Goal: Task Accomplishment & Management: Complete application form

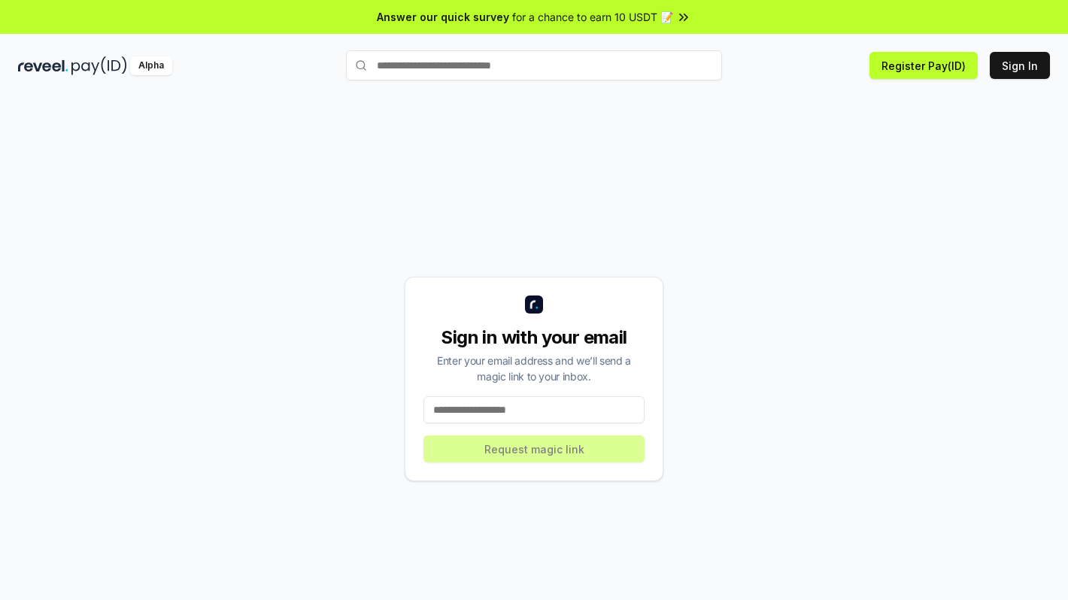
click at [496, 402] on input at bounding box center [533, 409] width 221 height 27
type input "**********"
click at [530, 457] on button "Request magic link" at bounding box center [533, 449] width 221 height 27
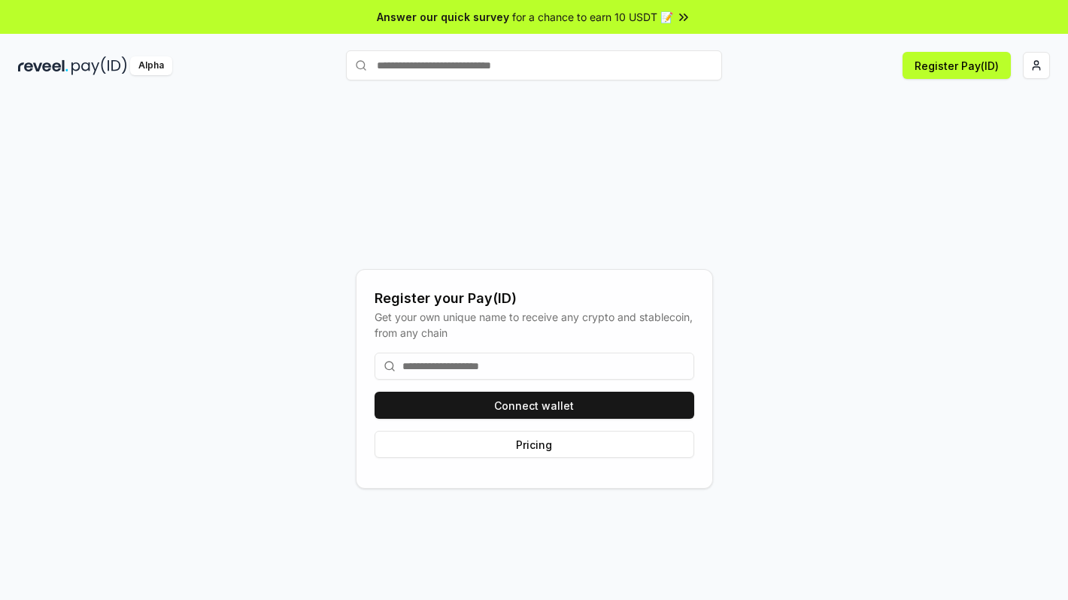
click at [488, 372] on input at bounding box center [535, 366] width 320 height 27
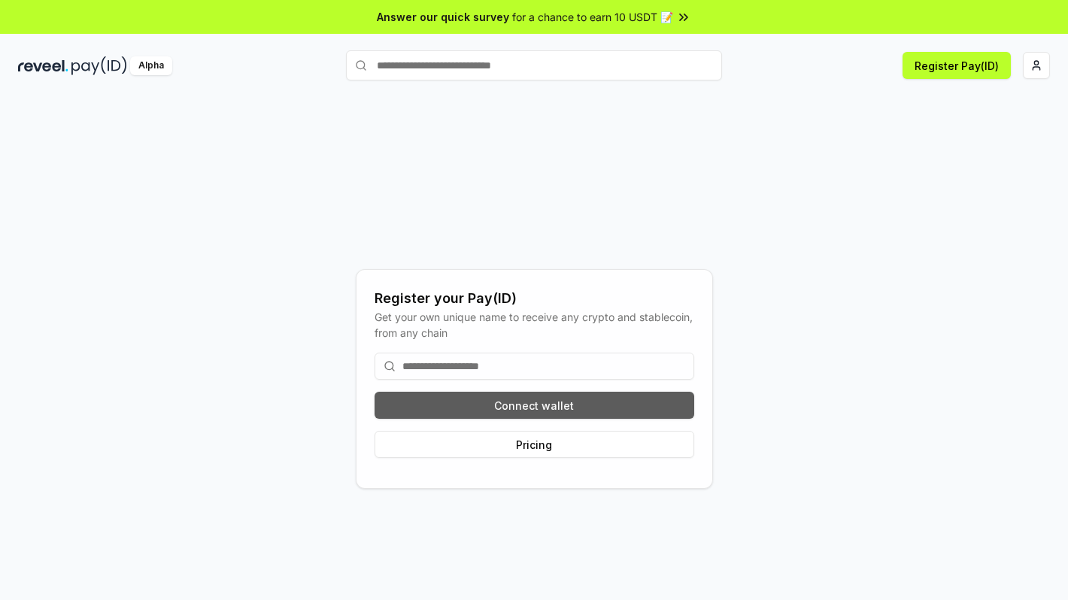
click at [520, 404] on button "Connect wallet" at bounding box center [535, 405] width 320 height 27
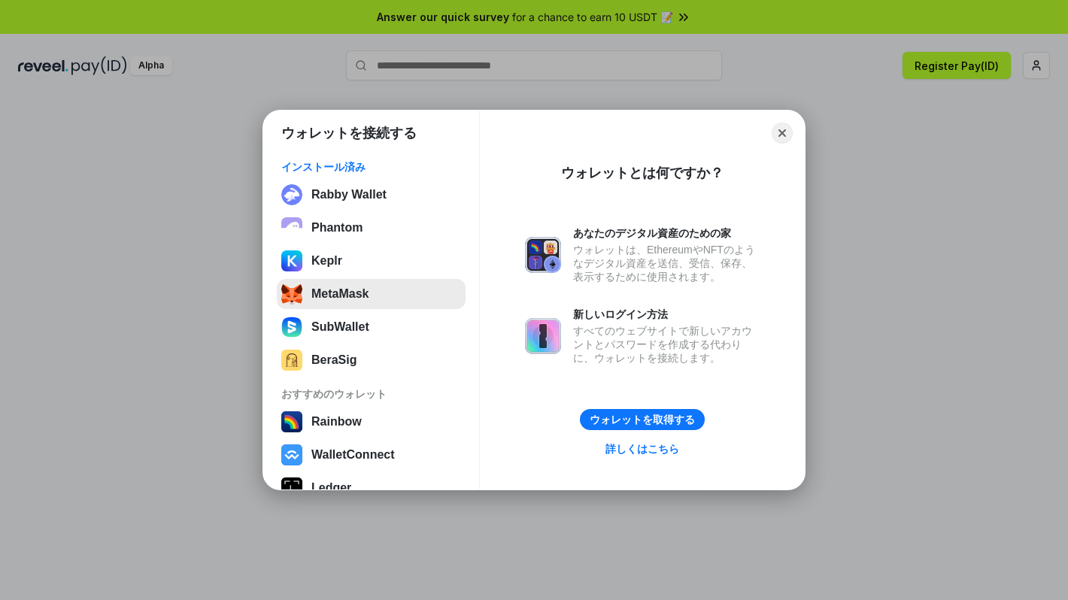
click at [410, 297] on button "MetaMask" at bounding box center [371, 294] width 189 height 30
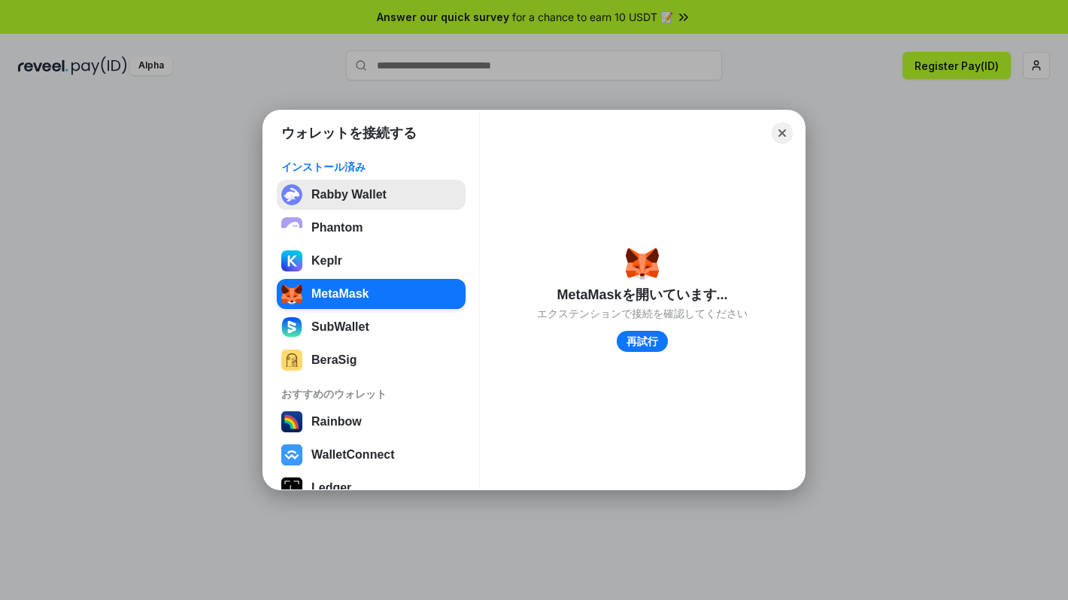
click at [342, 205] on button "Rabby Wallet" at bounding box center [371, 195] width 189 height 30
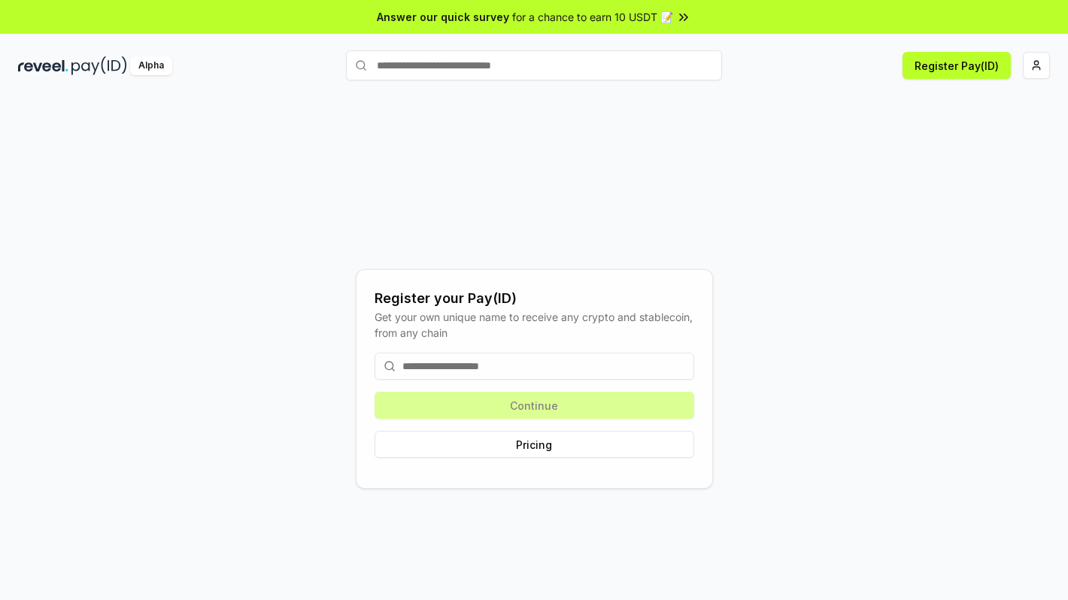
click at [756, 295] on div "Register your Pay(ID) Get your own unique name to receive any crypto and stable…" at bounding box center [534, 379] width 1032 height 528
click at [632, 368] on input at bounding box center [535, 366] width 320 height 27
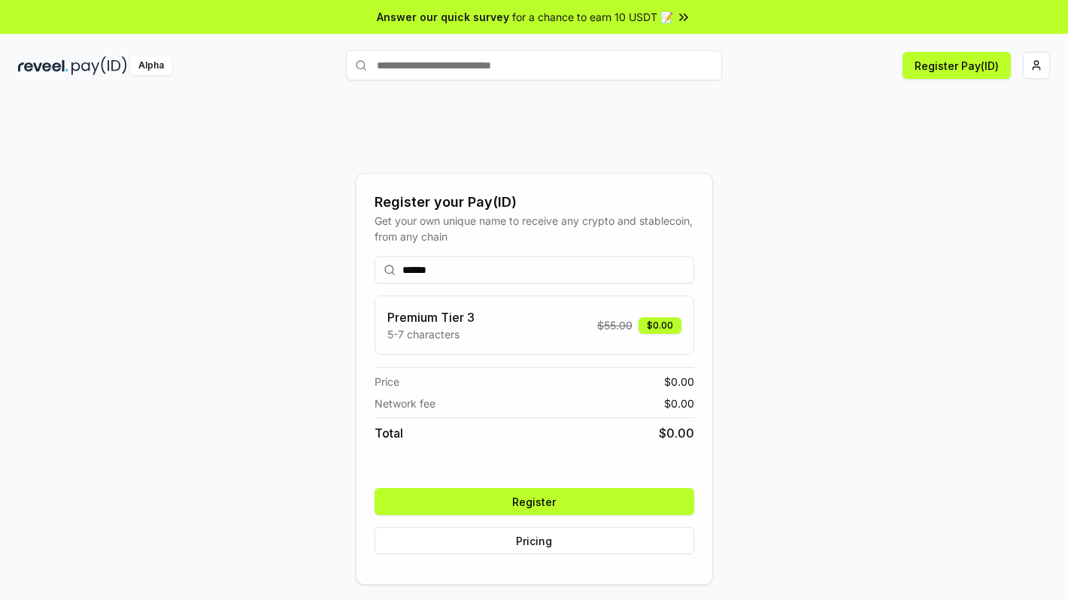
type input "******"
click at [323, 335] on div "Register your Pay(ID) Get your own unique name to receive any crypto and stable…" at bounding box center [534, 379] width 1032 height 528
click at [521, 501] on button "Register" at bounding box center [535, 501] width 320 height 27
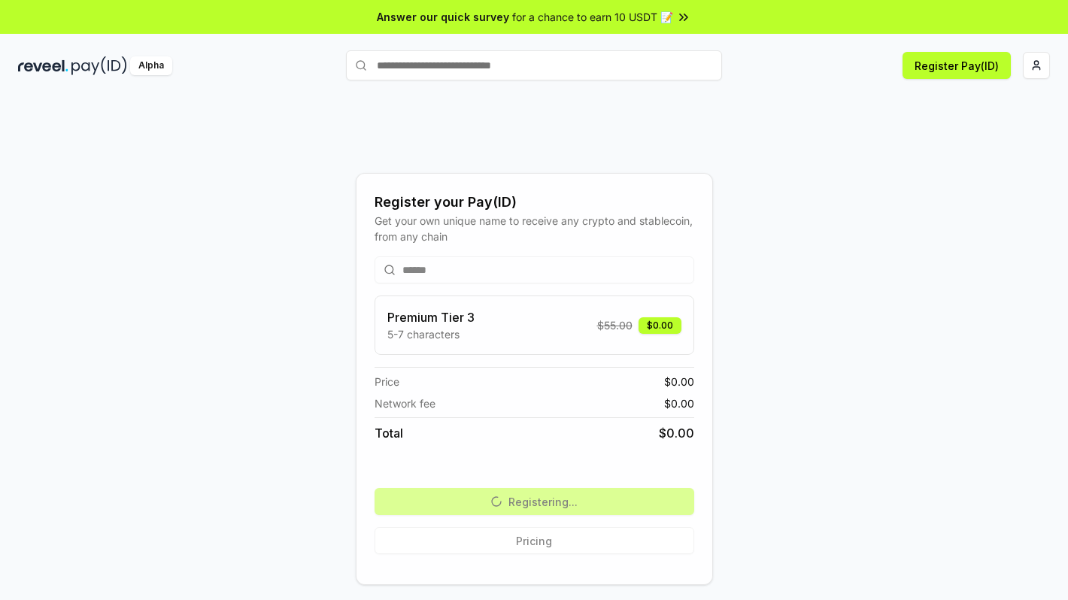
click at [507, 159] on div "Register your Pay(ID) Get your own unique name to receive any crypto and stable…" at bounding box center [534, 379] width 1032 height 528
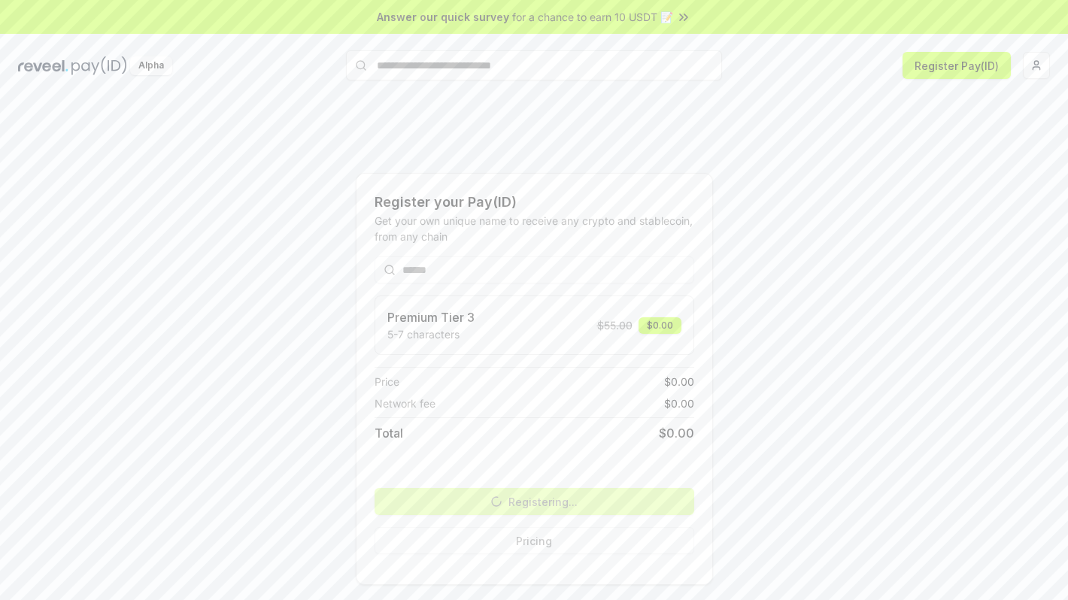
click at [533, 159] on div "Register your Pay(ID) Get your own unique name to receive any crypto and stable…" at bounding box center [534, 379] width 1032 height 528
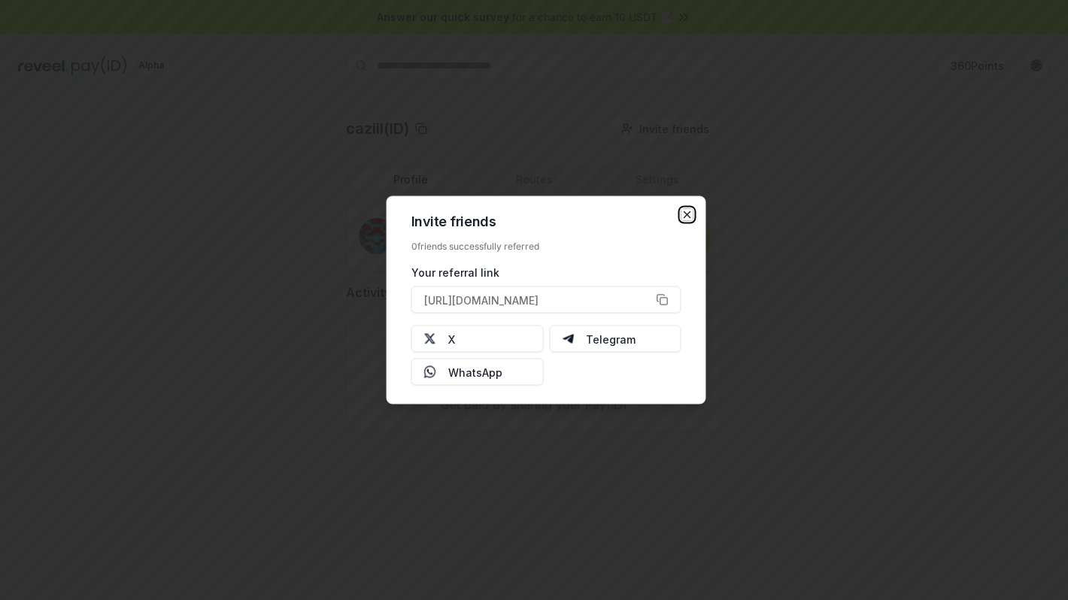
click at [681, 211] on icon "button" at bounding box center [687, 215] width 12 height 12
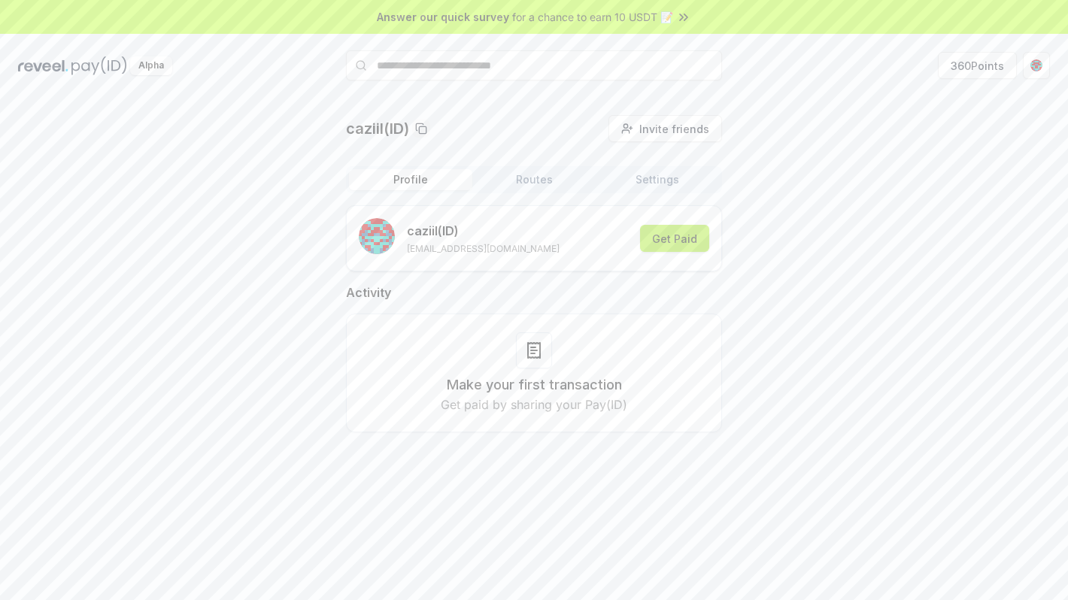
click at [663, 242] on button "Get Paid" at bounding box center [674, 238] width 69 height 27
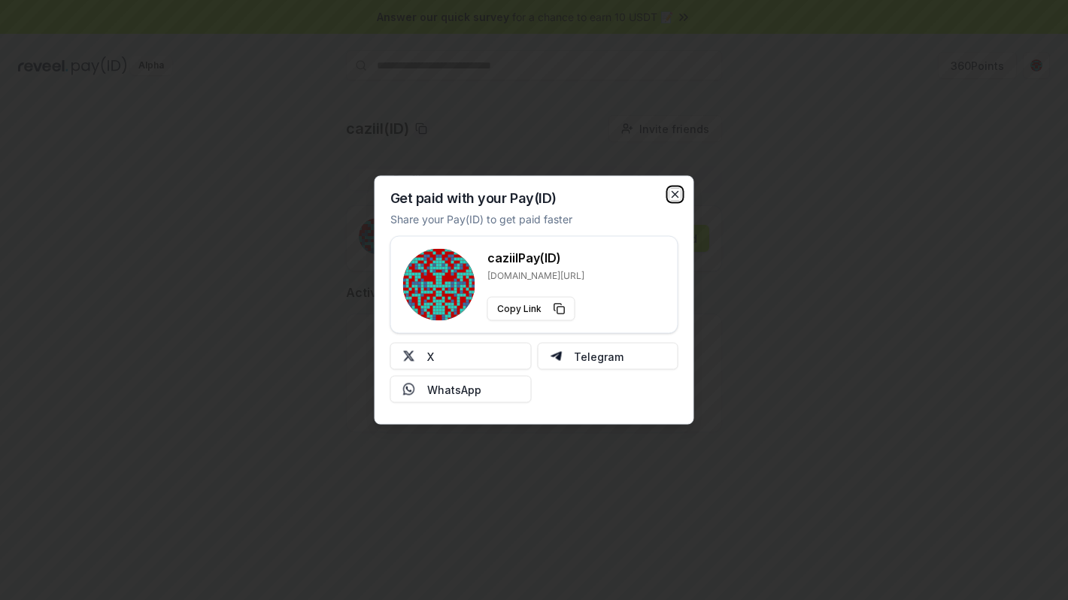
click at [673, 200] on icon "button" at bounding box center [675, 195] width 12 height 12
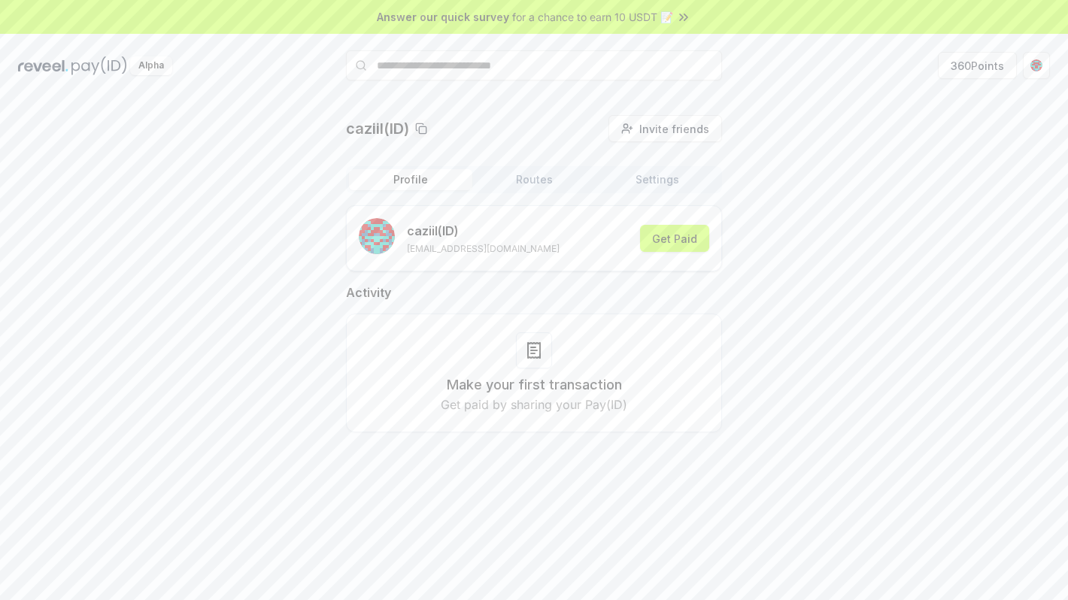
click at [520, 184] on button "Routes" at bounding box center [533, 179] width 123 height 21
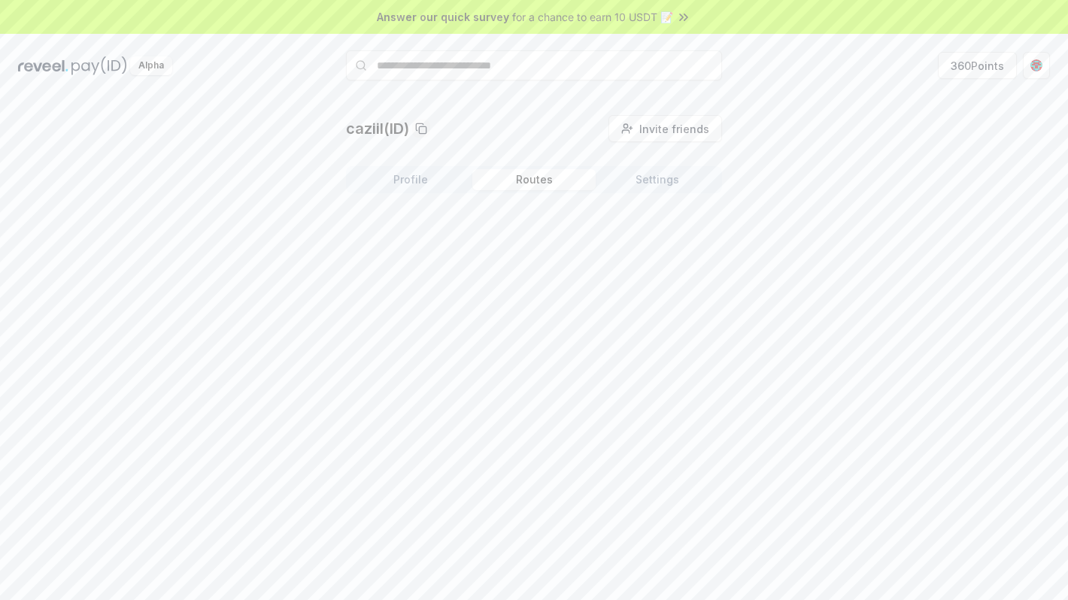
click at [634, 180] on button "Settings" at bounding box center [657, 179] width 123 height 21
click at [632, 181] on button "Settings" at bounding box center [657, 179] width 123 height 21
click at [504, 193] on div "Profile Routes Settings" at bounding box center [534, 179] width 376 height 27
click at [523, 181] on button "Routes" at bounding box center [533, 179] width 123 height 21
click at [637, 181] on button "Settings" at bounding box center [657, 179] width 123 height 21
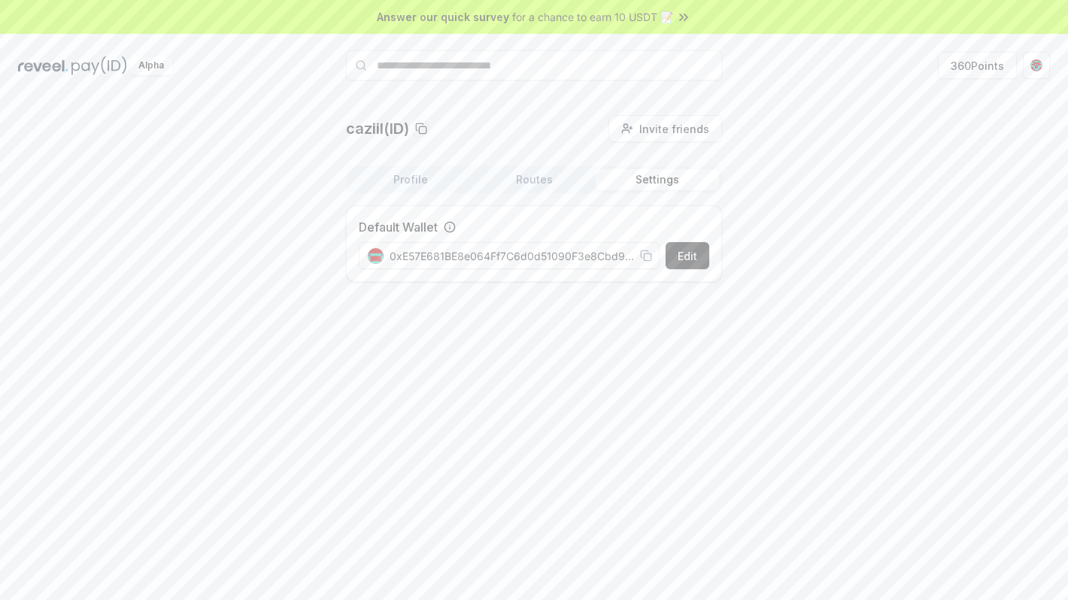
click at [463, 188] on button "Profile" at bounding box center [410, 179] width 123 height 21
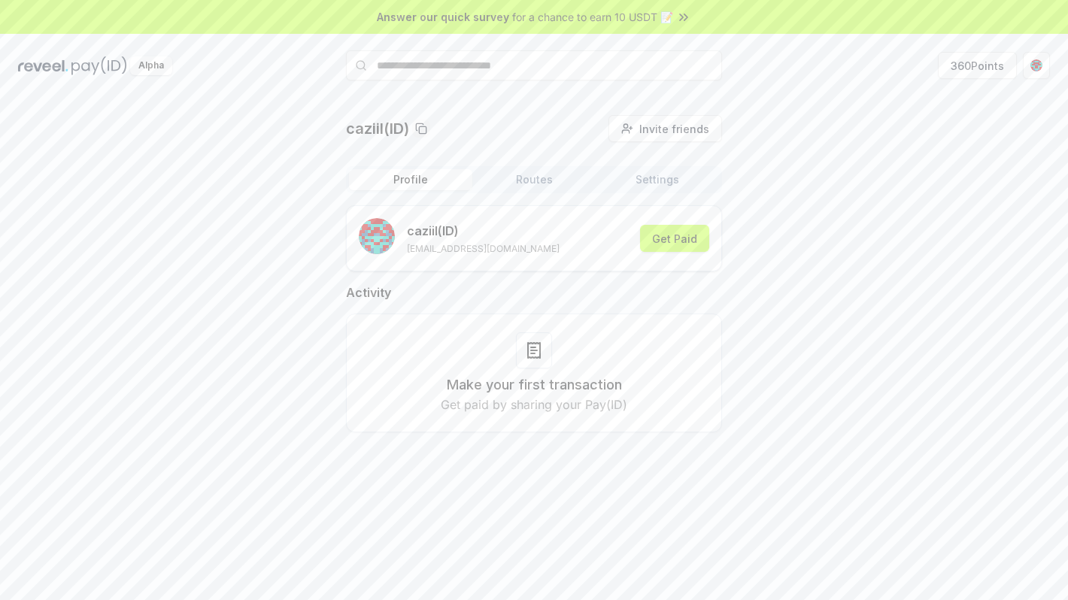
click at [408, 259] on div "caziil (ID) cz.911kidz@gmail.com Get Paid" at bounding box center [534, 238] width 376 height 66
click at [394, 241] on button "submit" at bounding box center [377, 236] width 36 height 36
click at [688, 233] on button "Get Paid" at bounding box center [674, 238] width 69 height 27
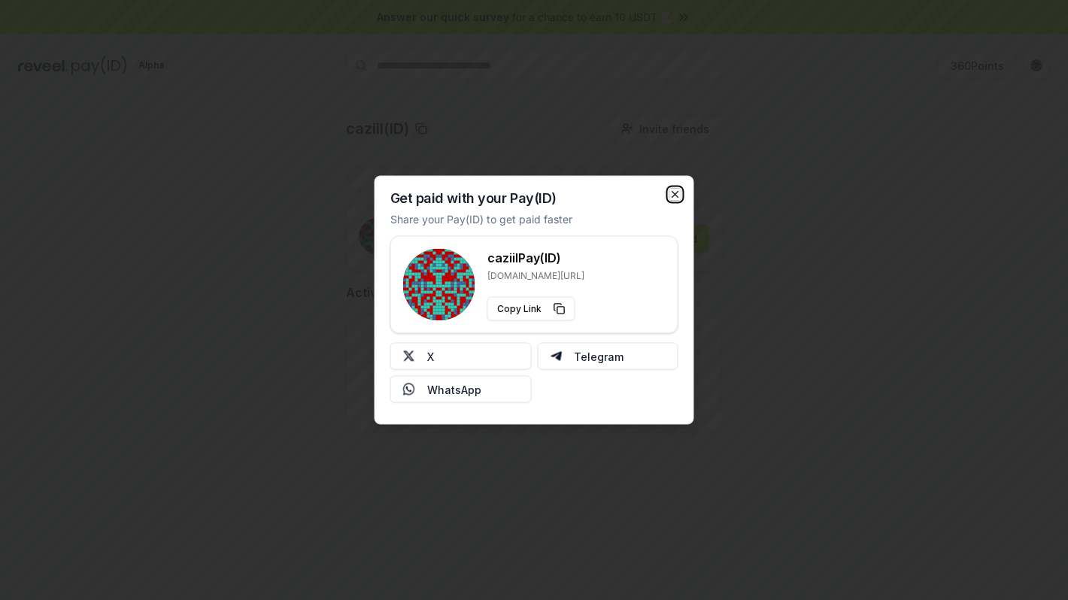
click at [674, 192] on icon "button" at bounding box center [675, 195] width 12 height 12
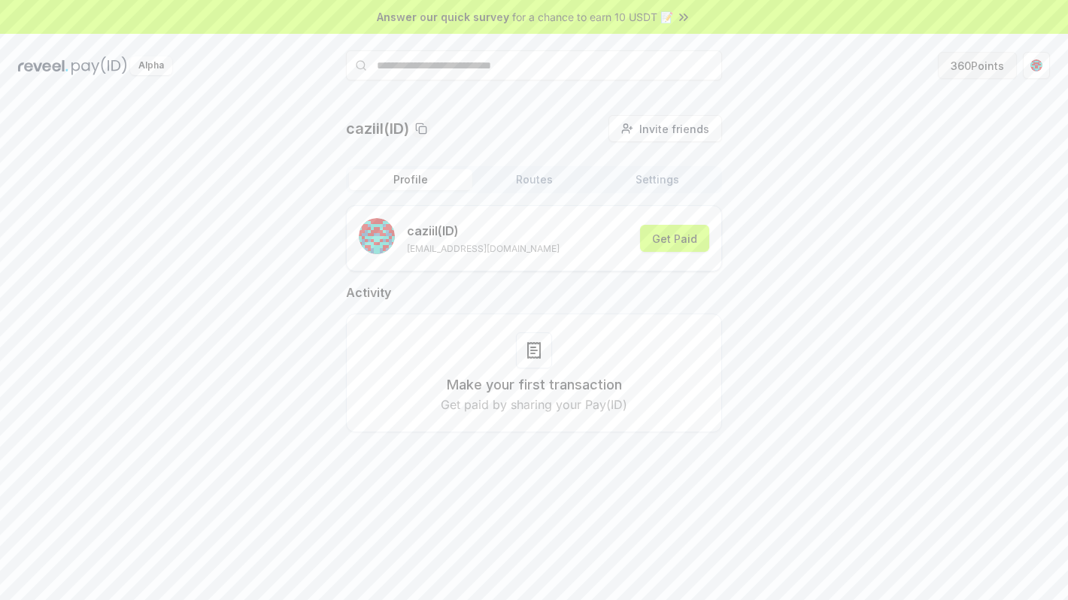
click at [992, 73] on button "360 Points" at bounding box center [977, 65] width 79 height 27
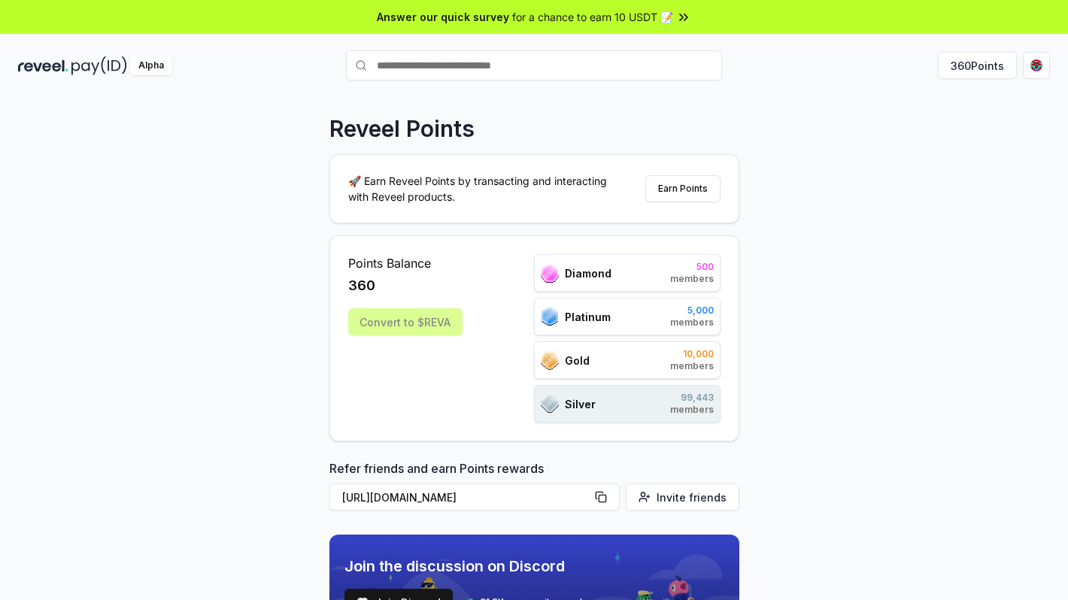
click at [296, 242] on div "Reveel Points 🚀 Earn Reveel Points by transacting and interacting with Reveel p…" at bounding box center [534, 364] width 1068 height 558
click at [314, 240] on div "Reveel Points 🚀 Earn Reveel Points by transacting and interacting with Reveel p…" at bounding box center [534, 364] width 1068 height 558
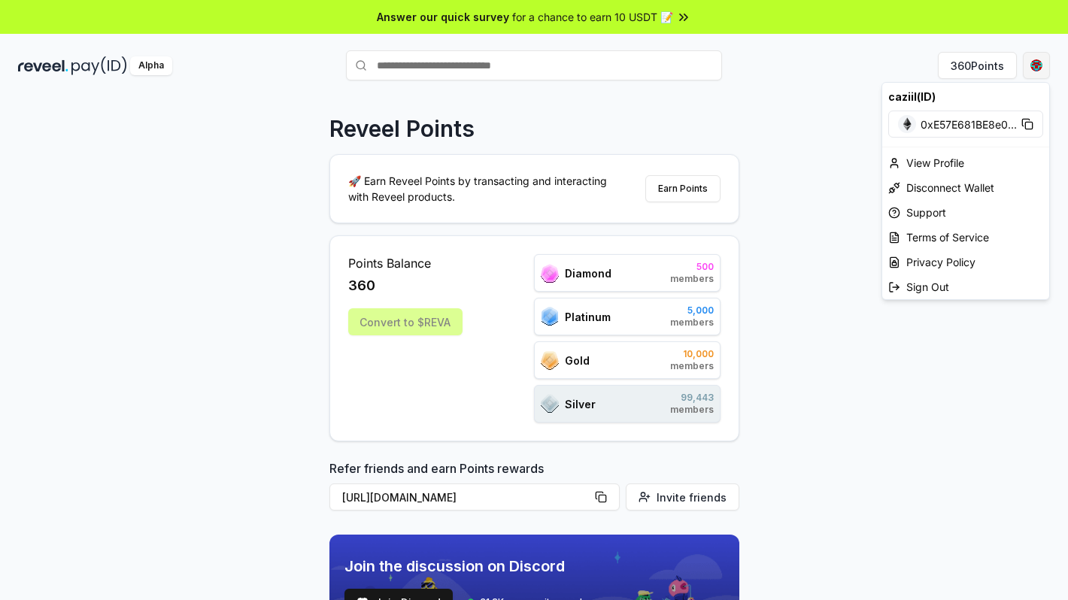
click at [1038, 62] on html "Answer our quick survey for a chance to earn 10 USDT 📝 Alpha 360 Points Reveel …" at bounding box center [534, 300] width 1068 height 600
click at [933, 159] on div "View Profile" at bounding box center [965, 162] width 167 height 25
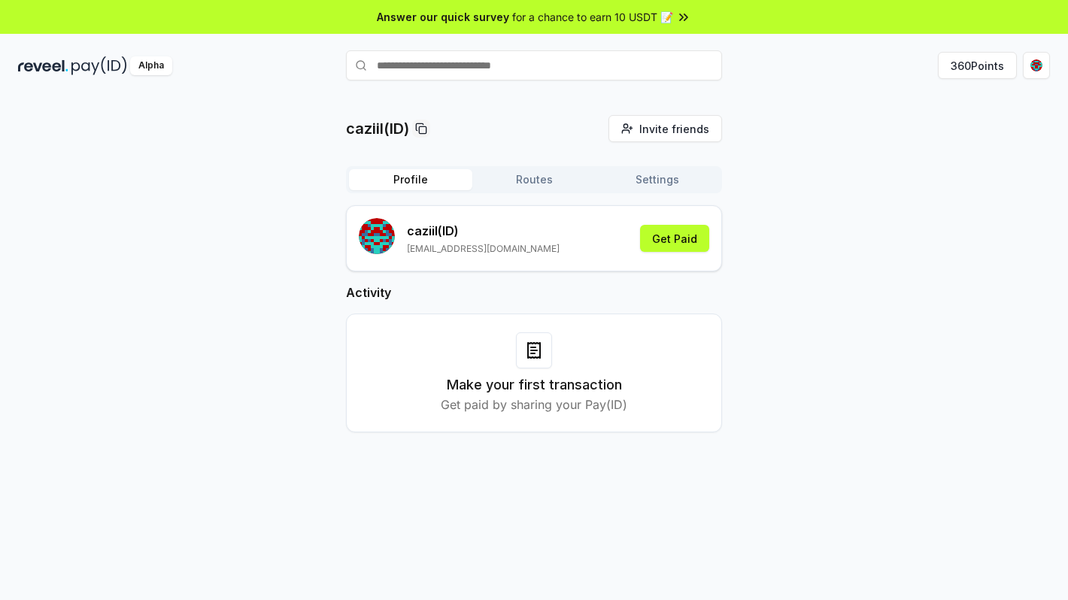
click at [369, 229] on rect "submit" at bounding box center [377, 236] width 36 height 36
